Goal: Communication & Community: Answer question/provide support

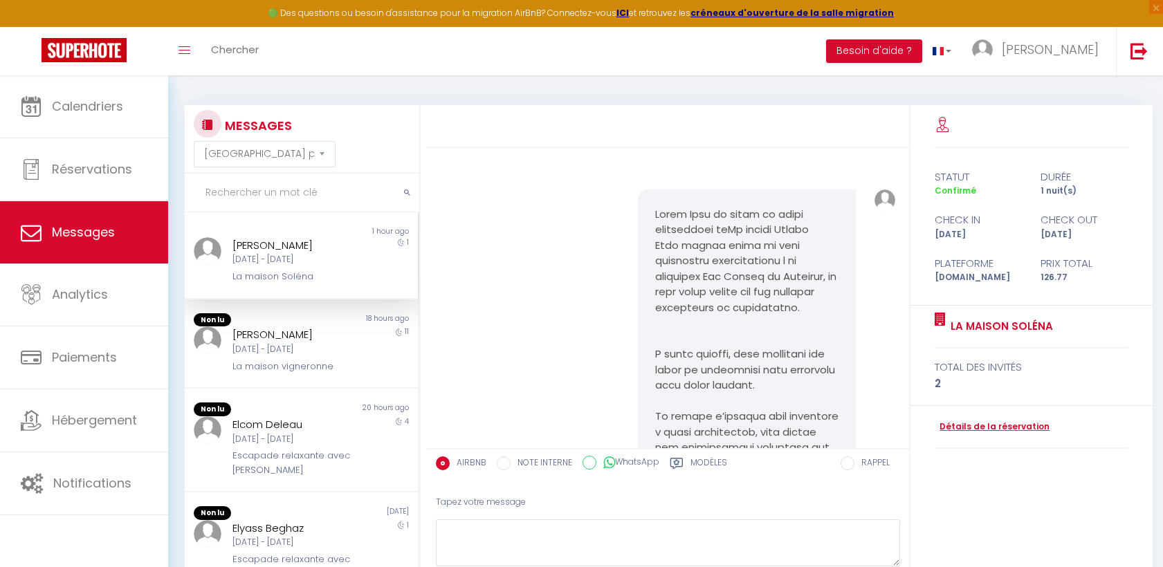
select select "message"
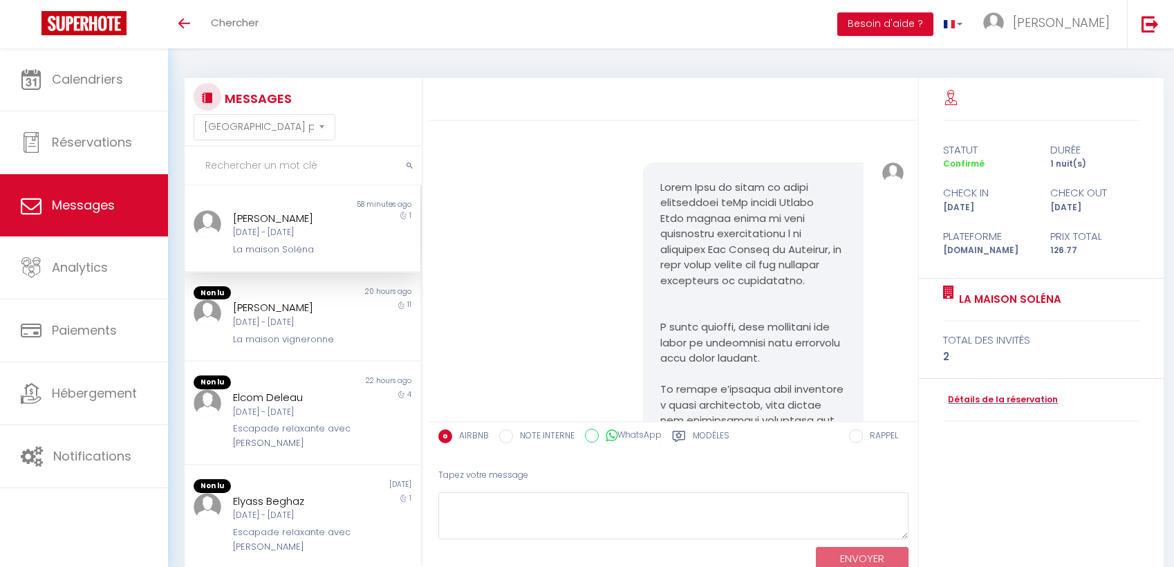
select select "message"
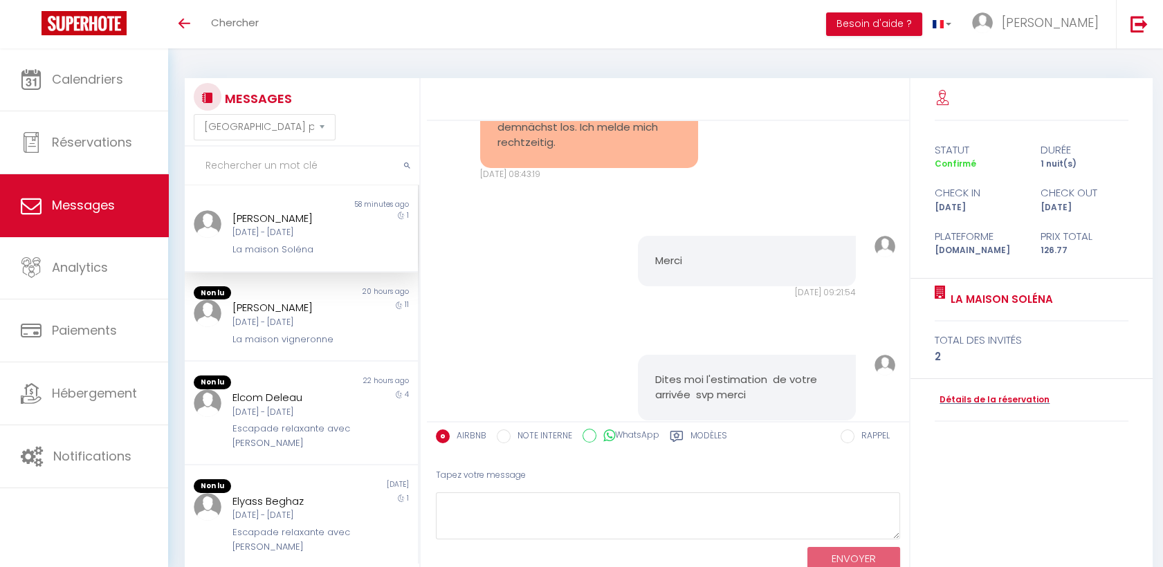
scroll to position [1565, 0]
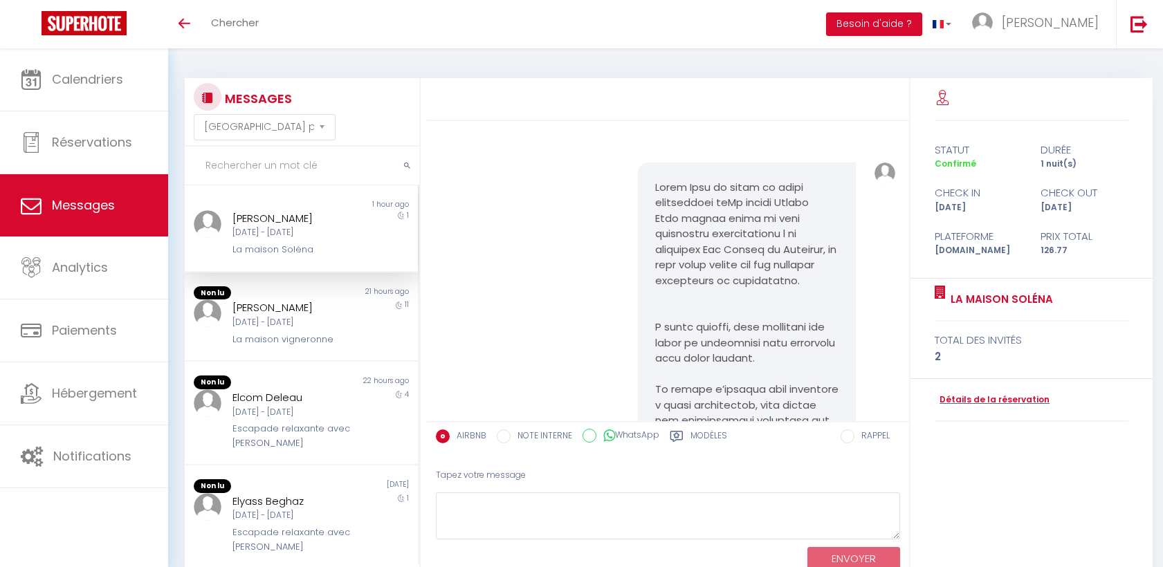
select select "message"
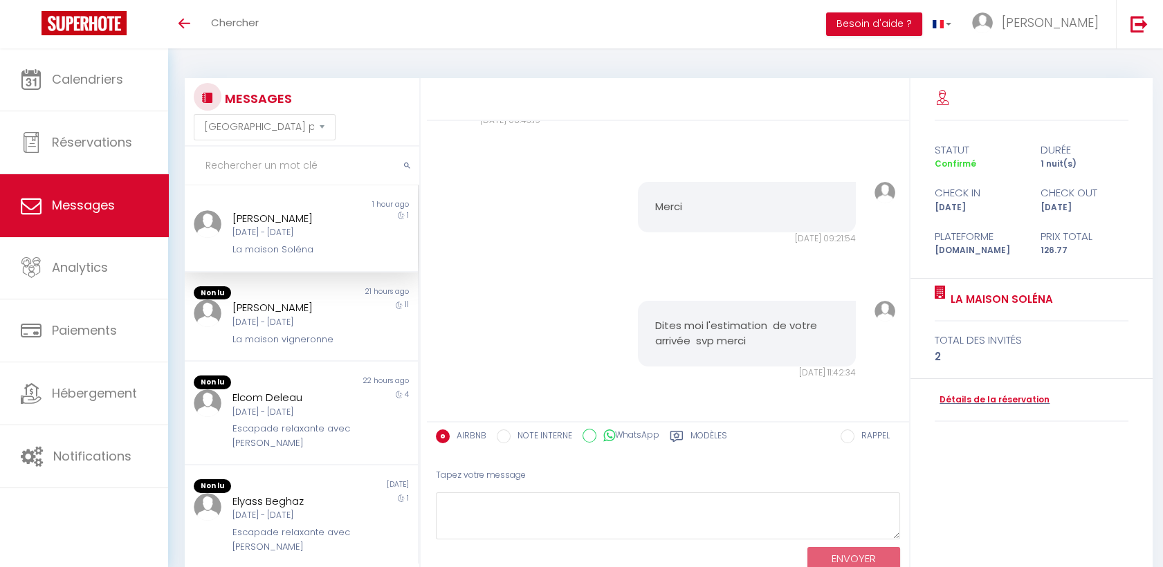
click at [695, 304] on div "Dites moi l'estimation de votre arrivée svp merci" at bounding box center [747, 334] width 219 height 66
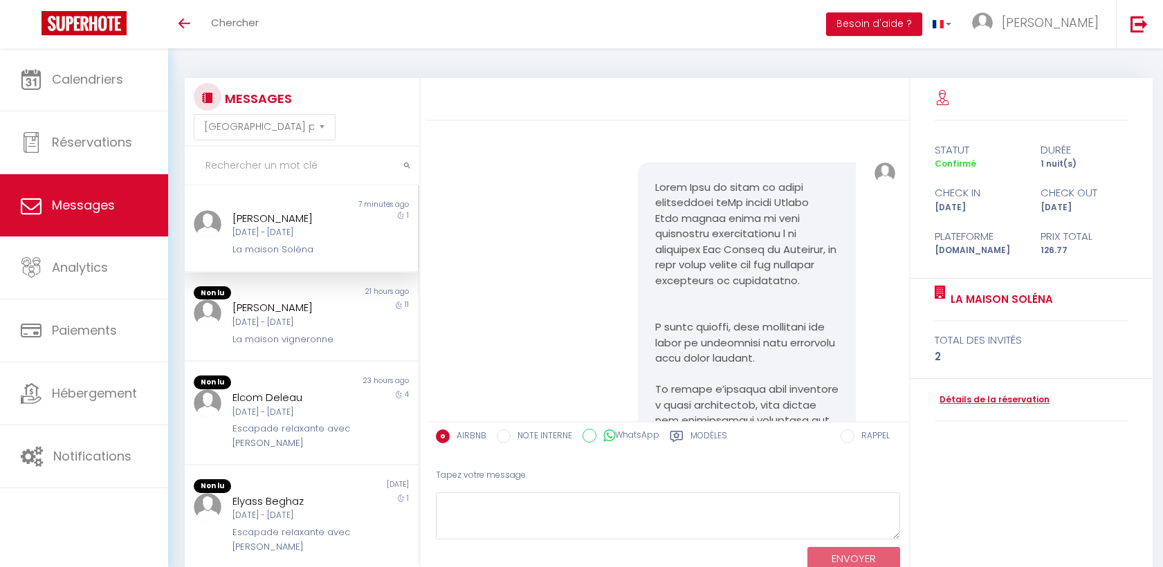
select select "message"
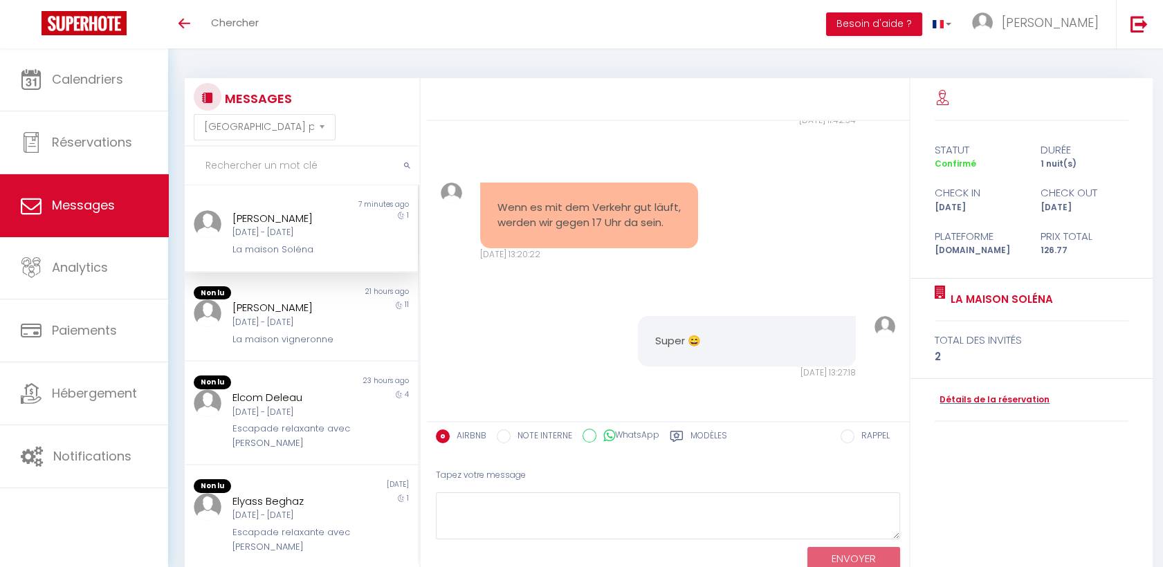
click at [584, 225] on pre "Wenn es mit dem Verkehr gut läuft, werden wir gegen 17 Uhr da sein." at bounding box center [589, 215] width 184 height 31
drag, startPoint x: 496, startPoint y: 191, endPoint x: 524, endPoint y: 222, distance: 41.6
click at [524, 222] on pre "Wenn es mit dem Verkehr gut läuft, werden wir gegen 17 Uhr da sein." at bounding box center [589, 215] width 184 height 31
drag, startPoint x: 524, startPoint y: 222, endPoint x: 519, endPoint y: 198, distance: 24.0
copy pre "Wenn es mit dem Verkehr gut läuft, werden wir gegen 17 Uhr da sein."
